Goal: Information Seeking & Learning: Understand process/instructions

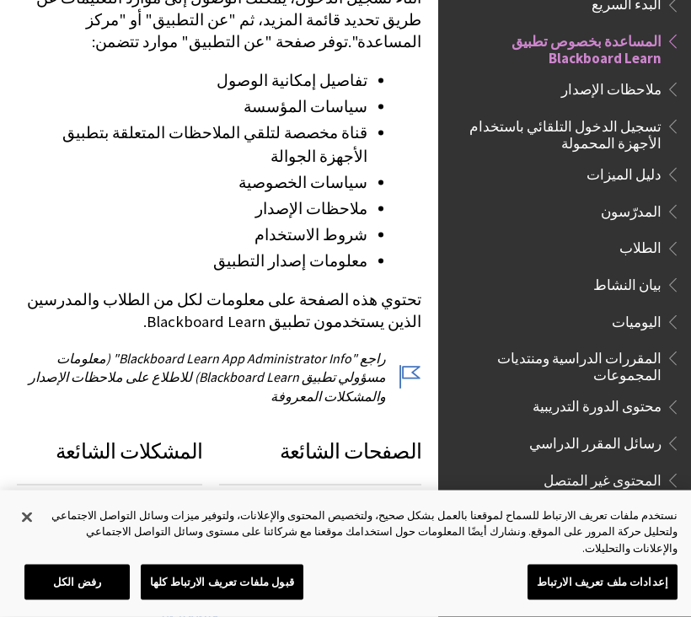
scroll to position [675, 0]
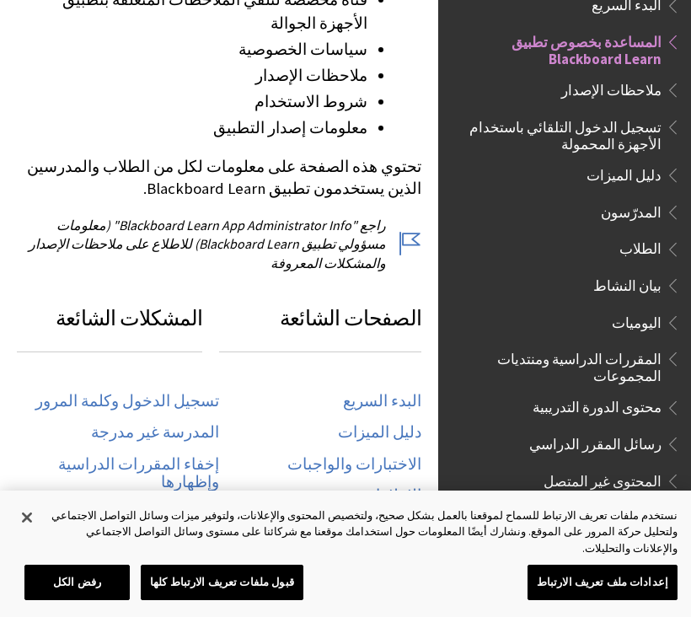
click at [194, 423] on link "المدرسة غير مدرجة" at bounding box center [155, 432] width 128 height 19
click at [197, 392] on link "تسجيل الدخول وكلمة المرور" at bounding box center [127, 401] width 184 height 19
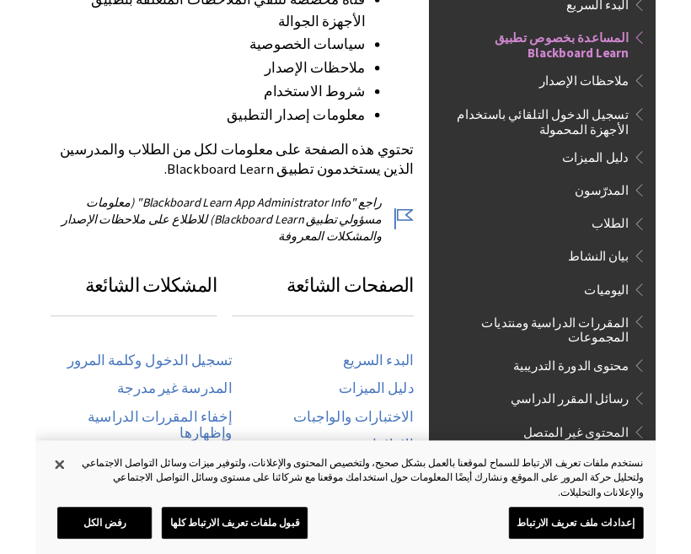
scroll to position [717, 0]
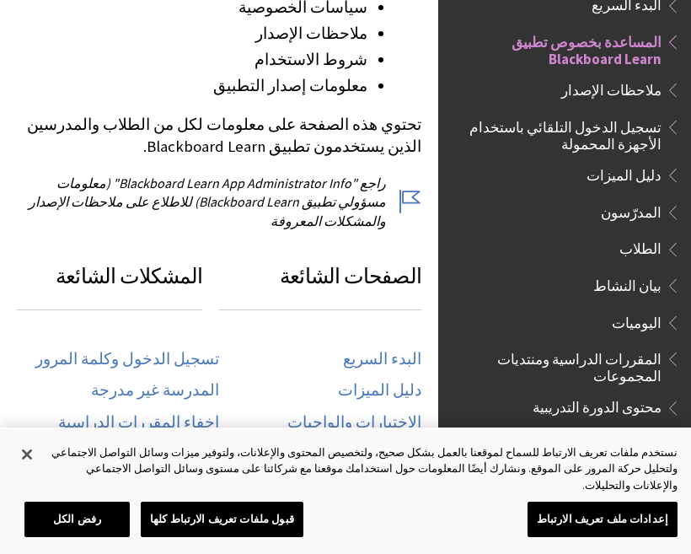
click at [197, 350] on link "تسجيل الدخول وكلمة المرور" at bounding box center [127, 359] width 184 height 19
